Goal: Information Seeking & Learning: Stay updated

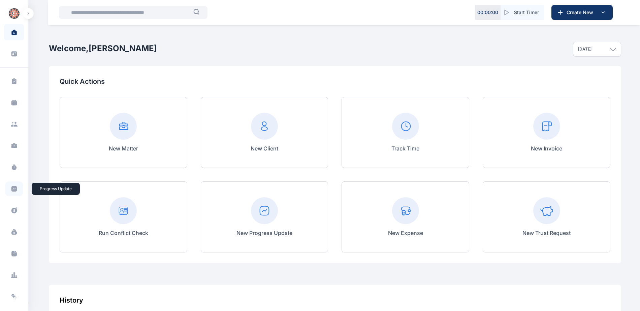
click at [11, 189] on icon at bounding box center [14, 189] width 6 height 6
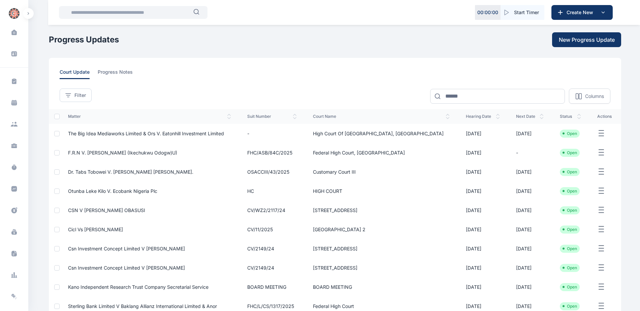
click at [73, 76] on span "court update" at bounding box center [75, 74] width 30 height 10
click at [72, 89] on button "Filter" at bounding box center [76, 95] width 32 height 13
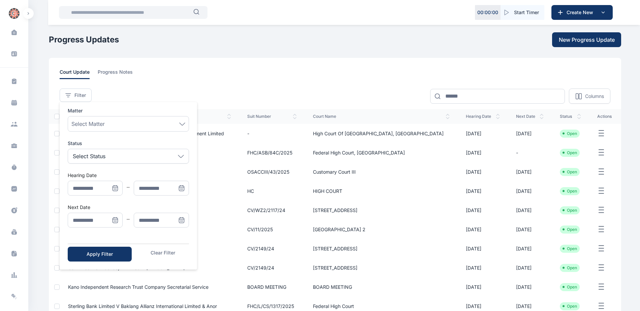
click at [114, 222] on icon "Menu" at bounding box center [115, 220] width 7 height 7
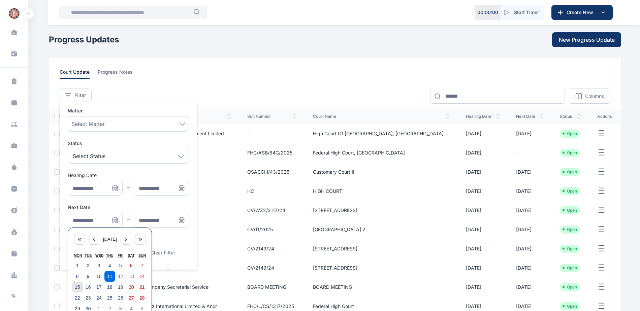
click at [78, 287] on abbr "15" at bounding box center [77, 287] width 5 height 5
type input "**********"
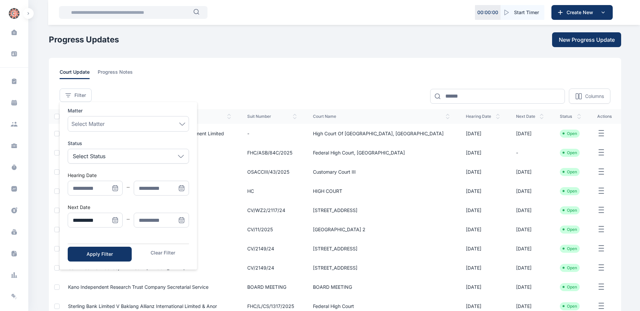
click at [182, 221] on icon "Menu" at bounding box center [182, 221] width 0 height 0
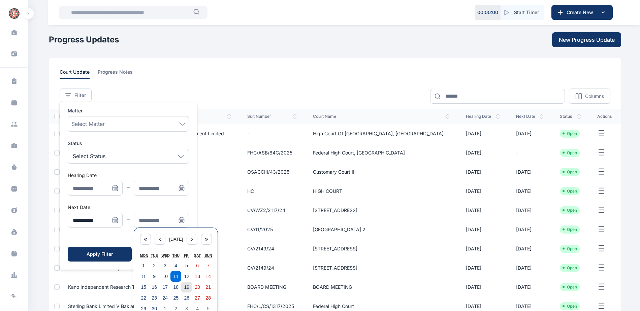
click at [185, 288] on abbr "19" at bounding box center [186, 287] width 5 height 5
type input "**********"
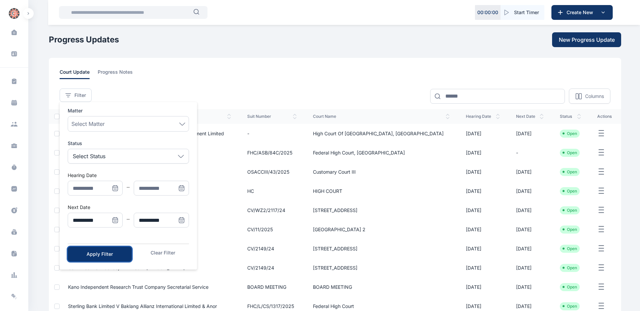
click at [98, 255] on div "Apply Filter" at bounding box center [99, 254] width 42 height 7
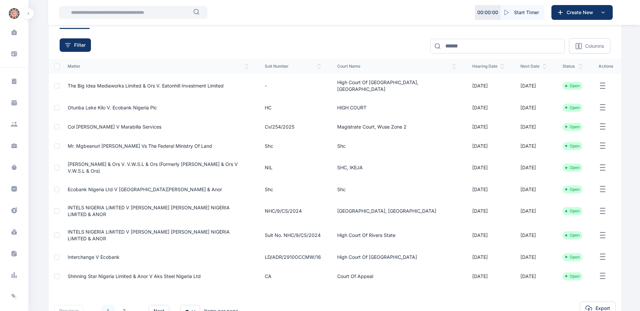
scroll to position [78, 0]
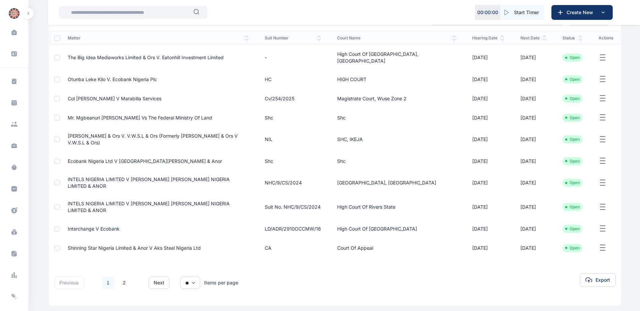
click at [133, 76] on span "Otunba Leke Kilo V. Ecobank Nigeria Plc" at bounding box center [112, 79] width 89 height 6
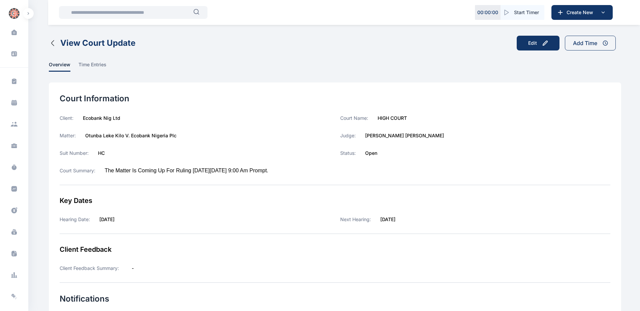
click at [51, 44] on icon "button" at bounding box center [53, 43] width 8 height 8
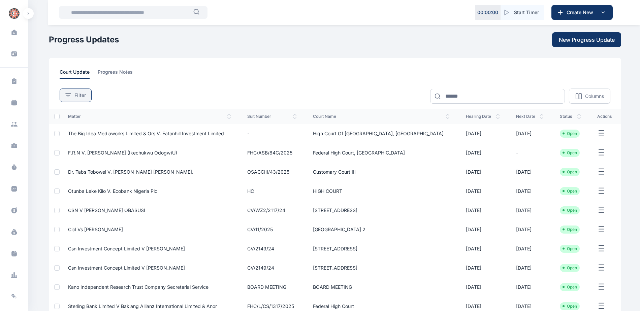
click at [74, 93] on span "Filter" at bounding box center [79, 95] width 11 height 7
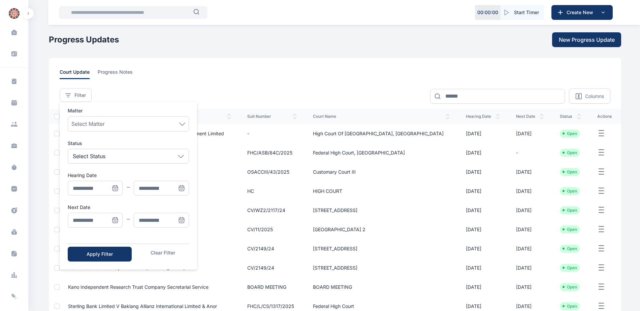
click at [115, 222] on icon "Menu" at bounding box center [115, 222] width 0 height 0
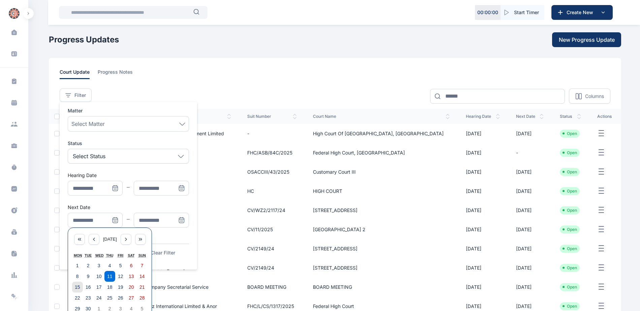
click at [78, 291] on button "15" at bounding box center [77, 287] width 11 height 11
type input "**********"
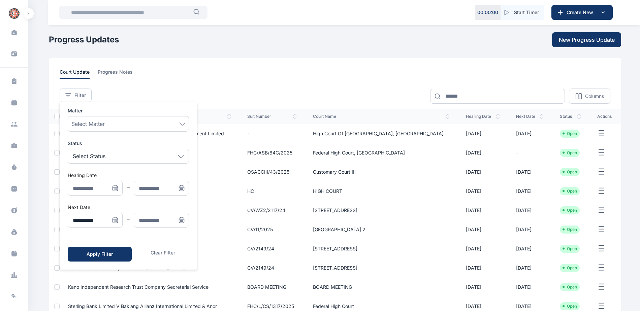
click at [183, 221] on icon "Menu" at bounding box center [181, 220] width 7 height 7
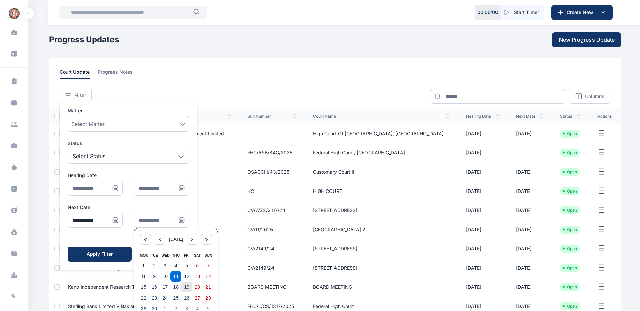
click at [185, 290] on abbr "19" at bounding box center [186, 287] width 5 height 5
type input "**********"
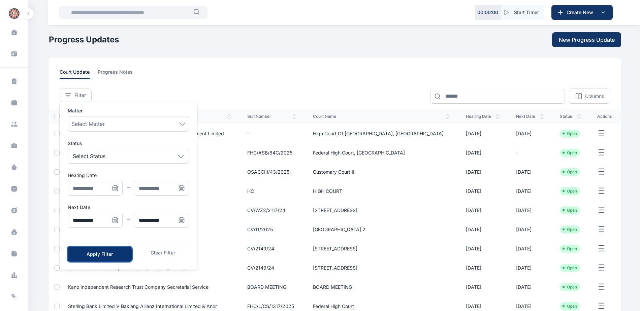
click at [111, 253] on div "Apply Filter" at bounding box center [99, 254] width 42 height 7
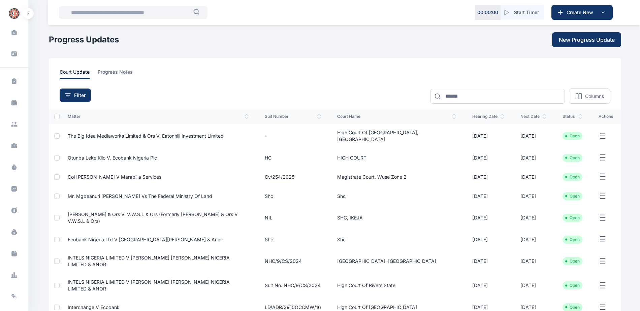
click at [170, 194] on span "Mr. Mgbeanuri [PERSON_NAME] Vs The Federal Ministry Of Land" at bounding box center [140, 196] width 145 height 6
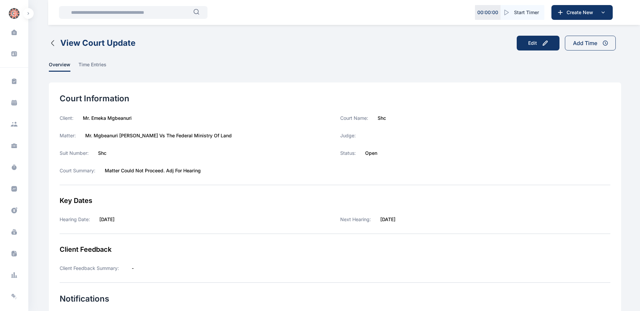
click at [51, 41] on icon "button" at bounding box center [53, 43] width 8 height 8
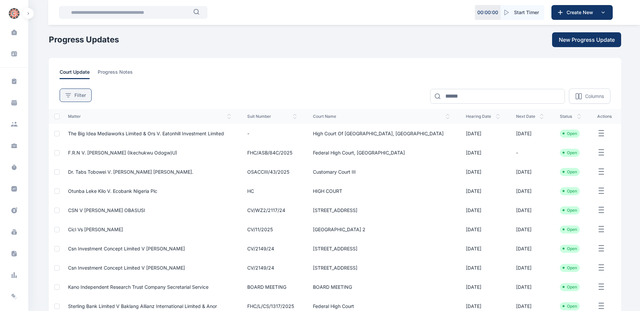
click at [77, 97] on span "Filter" at bounding box center [79, 95] width 11 height 7
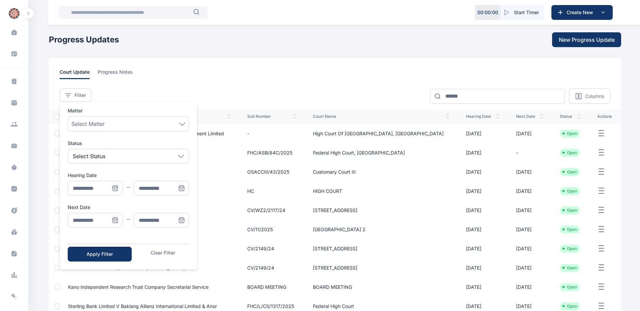
click at [114, 222] on icon "Menu" at bounding box center [114, 222] width 0 height 0
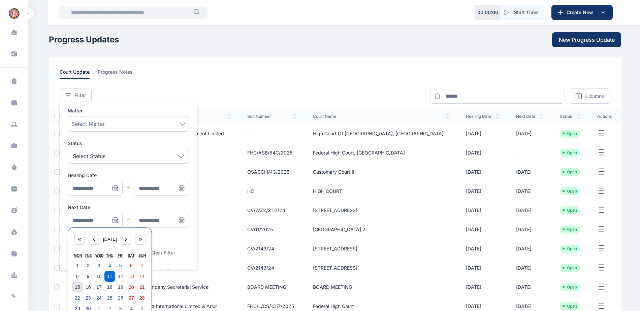
click at [75, 287] on abbr "15" at bounding box center [77, 287] width 5 height 5
type input "**********"
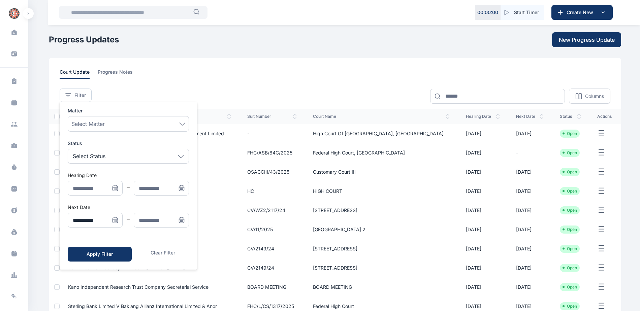
click at [182, 223] on icon "Menu" at bounding box center [181, 220] width 5 height 5
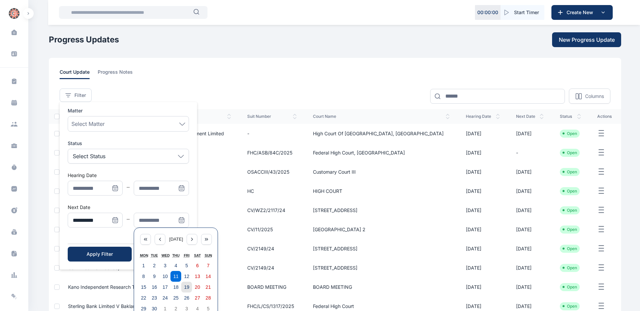
click at [185, 287] on abbr "19" at bounding box center [186, 287] width 5 height 5
type input "**********"
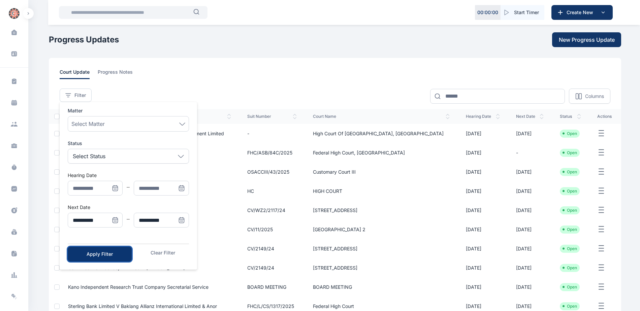
click at [113, 255] on div "Apply Filter" at bounding box center [99, 254] width 42 height 7
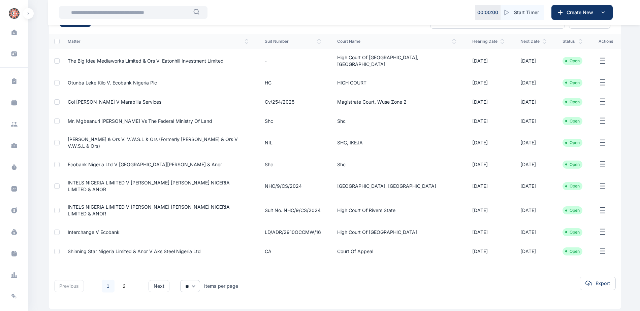
scroll to position [78, 0]
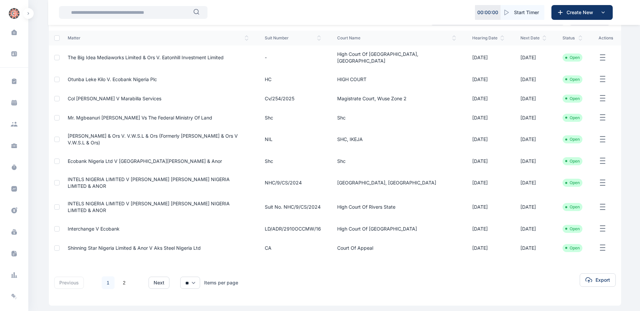
click at [567, 246] on li "Open" at bounding box center [572, 248] width 14 height 5
click at [515, 238] on td "[DATE]" at bounding box center [533, 247] width 42 height 19
click at [128, 245] on span "Shinning Star Nigeria Limited & Anor V Aks Steel Nigeria Ltd" at bounding box center [134, 248] width 133 height 6
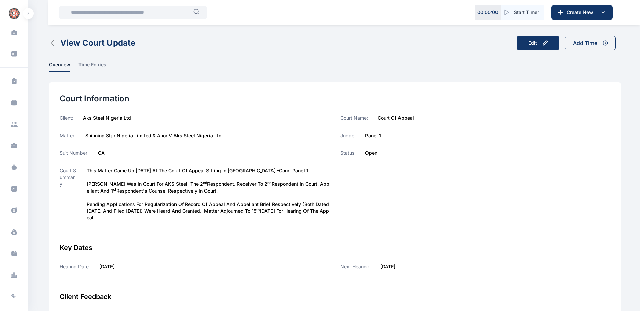
click at [52, 46] on icon "button" at bounding box center [53, 43] width 8 height 8
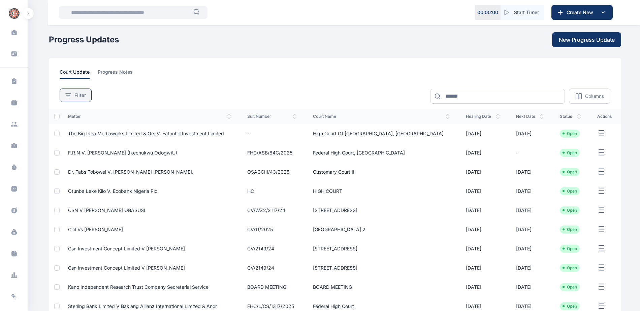
click at [76, 94] on span "Filter" at bounding box center [79, 95] width 11 height 7
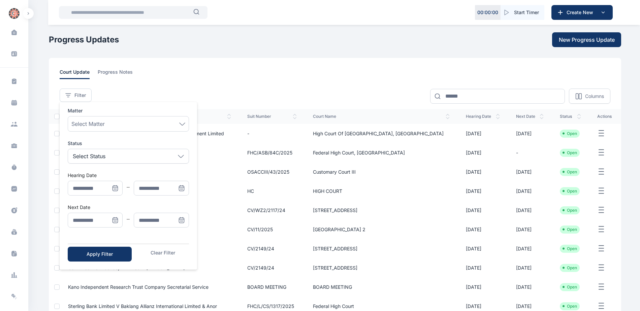
click at [114, 221] on icon "Menu" at bounding box center [114, 221] width 0 height 0
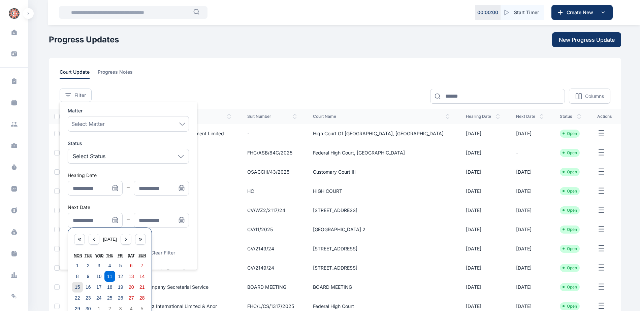
click at [78, 288] on abbr "15" at bounding box center [77, 287] width 5 height 5
type input "**********"
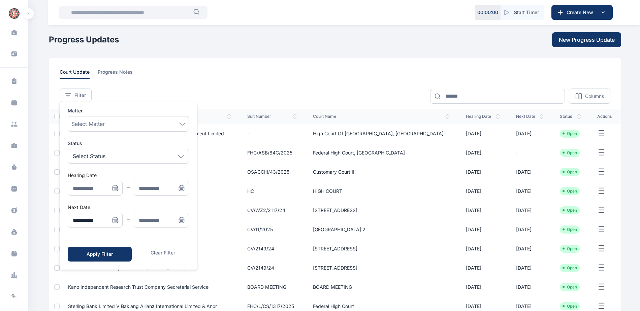
click at [181, 222] on icon "Menu" at bounding box center [181, 222] width 0 height 0
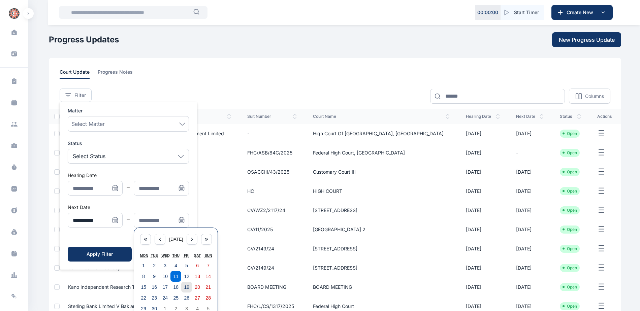
click at [187, 290] on abbr "19" at bounding box center [186, 287] width 5 height 5
type input "**********"
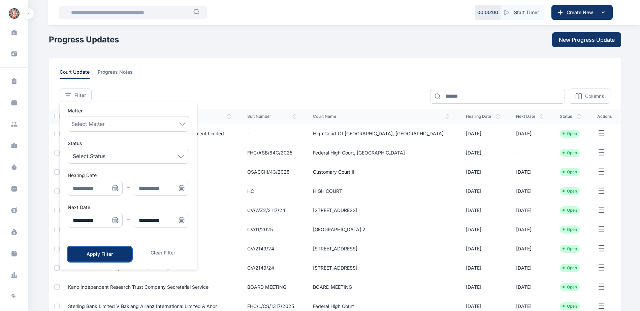
click at [105, 256] on div "Apply Filter" at bounding box center [99, 254] width 42 height 7
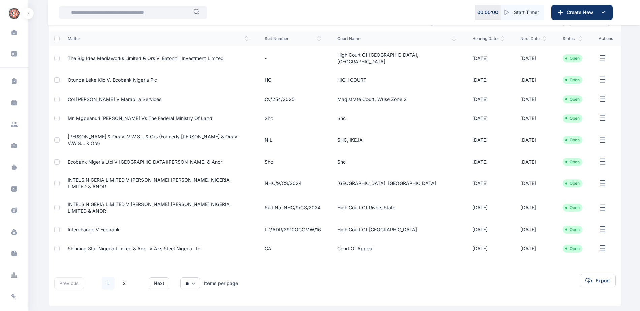
scroll to position [78, 0]
click at [124, 277] on link "2" at bounding box center [124, 283] width 13 height 13
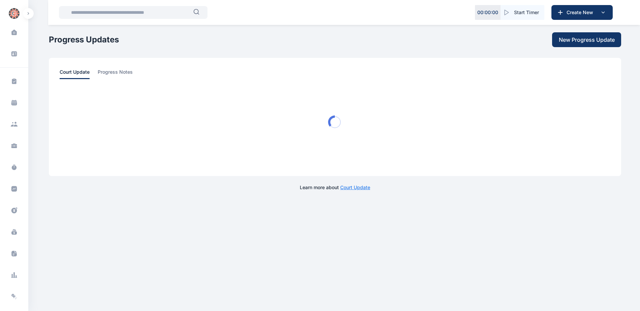
scroll to position [0, 0]
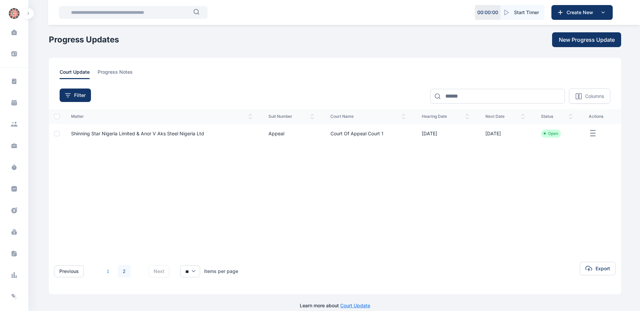
click at [103, 272] on link "1" at bounding box center [108, 271] width 13 height 13
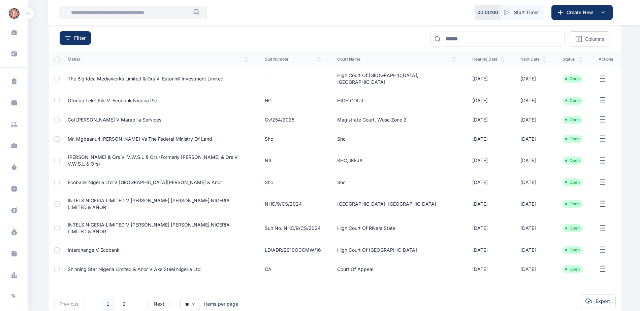
scroll to position [67, 0]
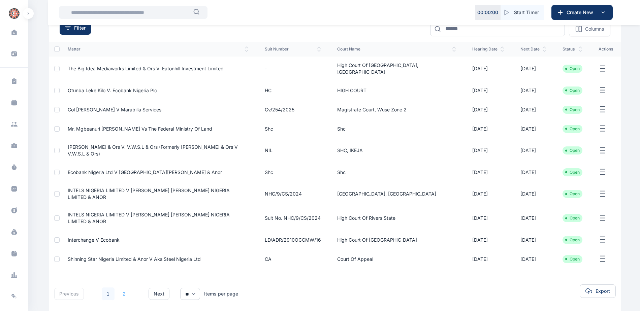
click at [120, 288] on link "2" at bounding box center [124, 294] width 13 height 13
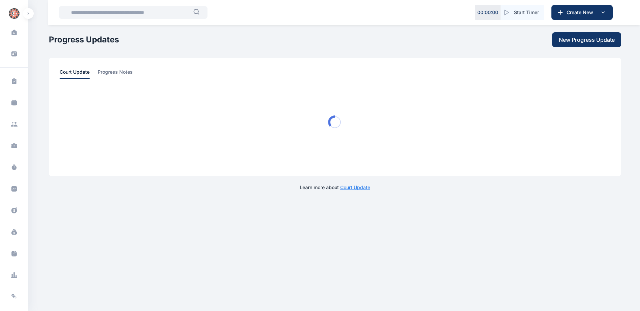
scroll to position [0, 0]
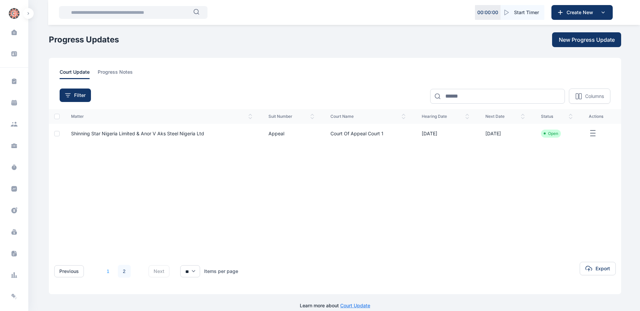
click at [111, 272] on link "1" at bounding box center [108, 271] width 13 height 13
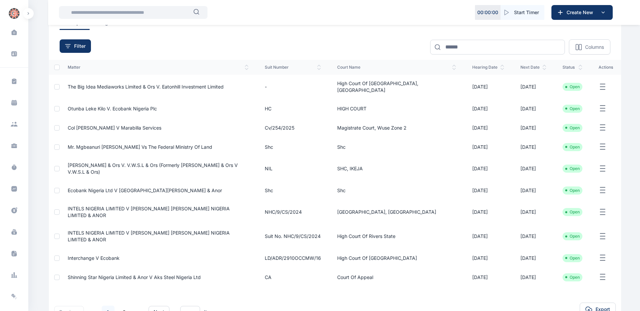
scroll to position [45, 0]
